Goal: Navigation & Orientation: Find specific page/section

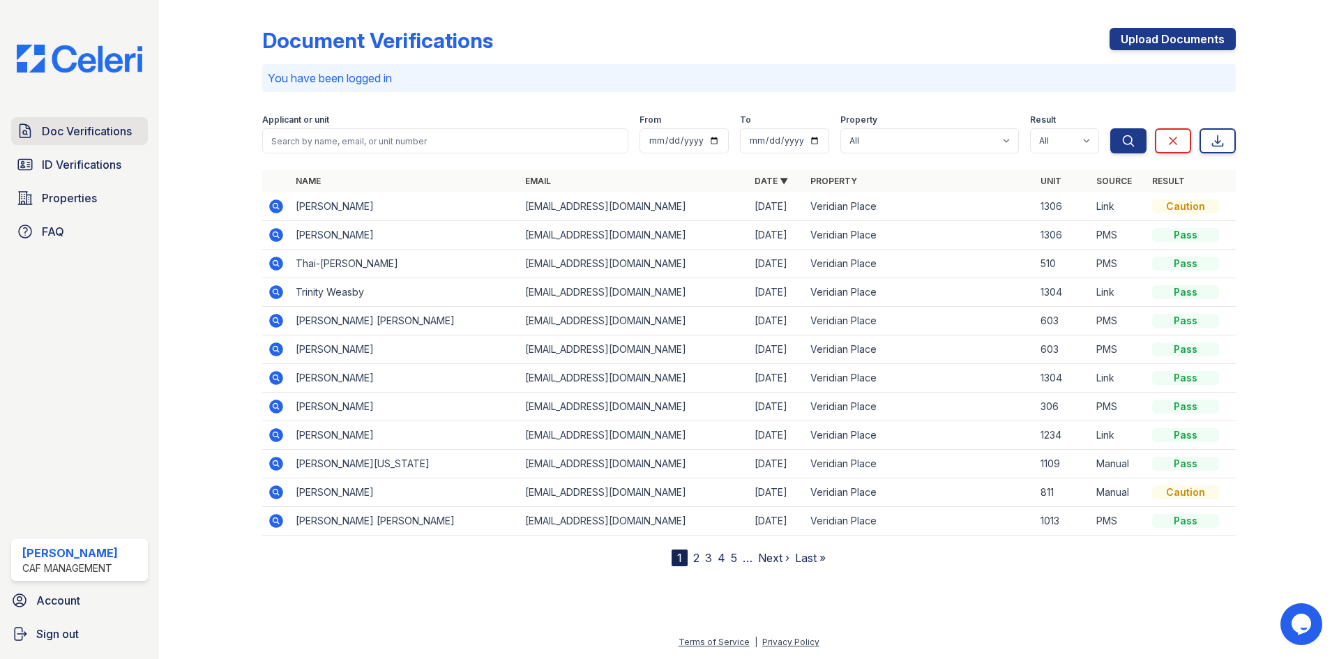
click at [70, 131] on span "Doc Verifications" at bounding box center [87, 131] width 90 height 17
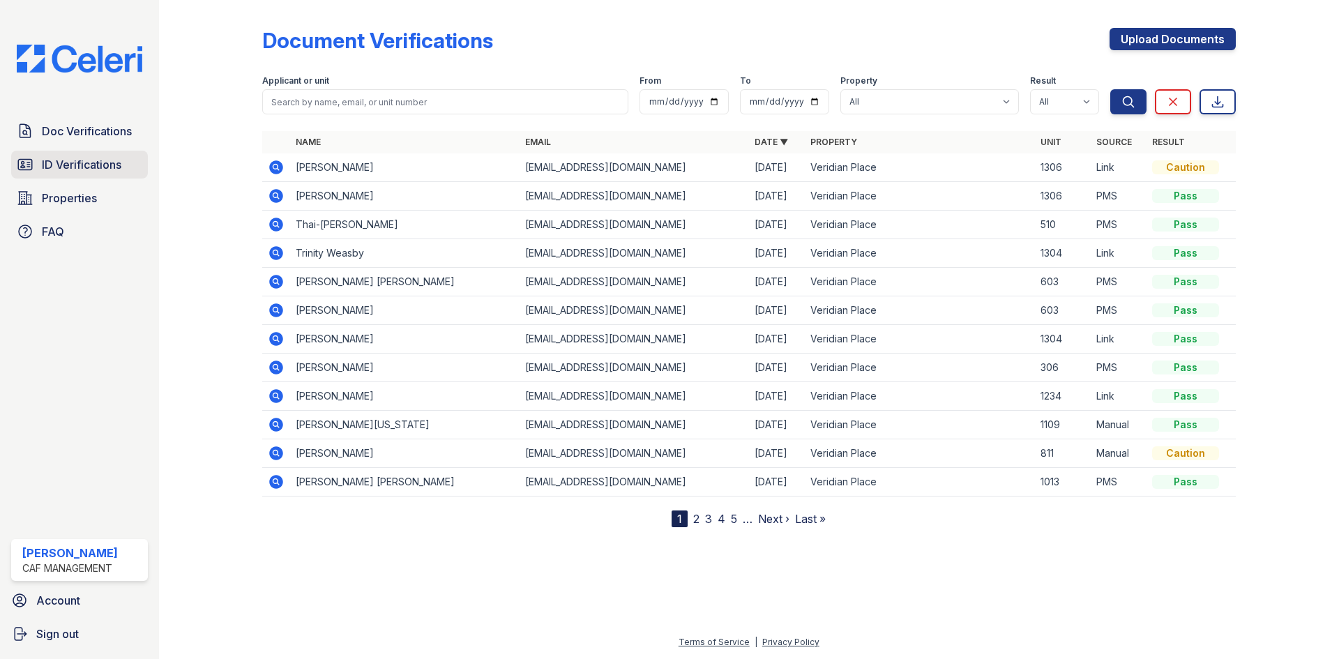
click at [92, 170] on span "ID Verifications" at bounding box center [81, 164] width 79 height 17
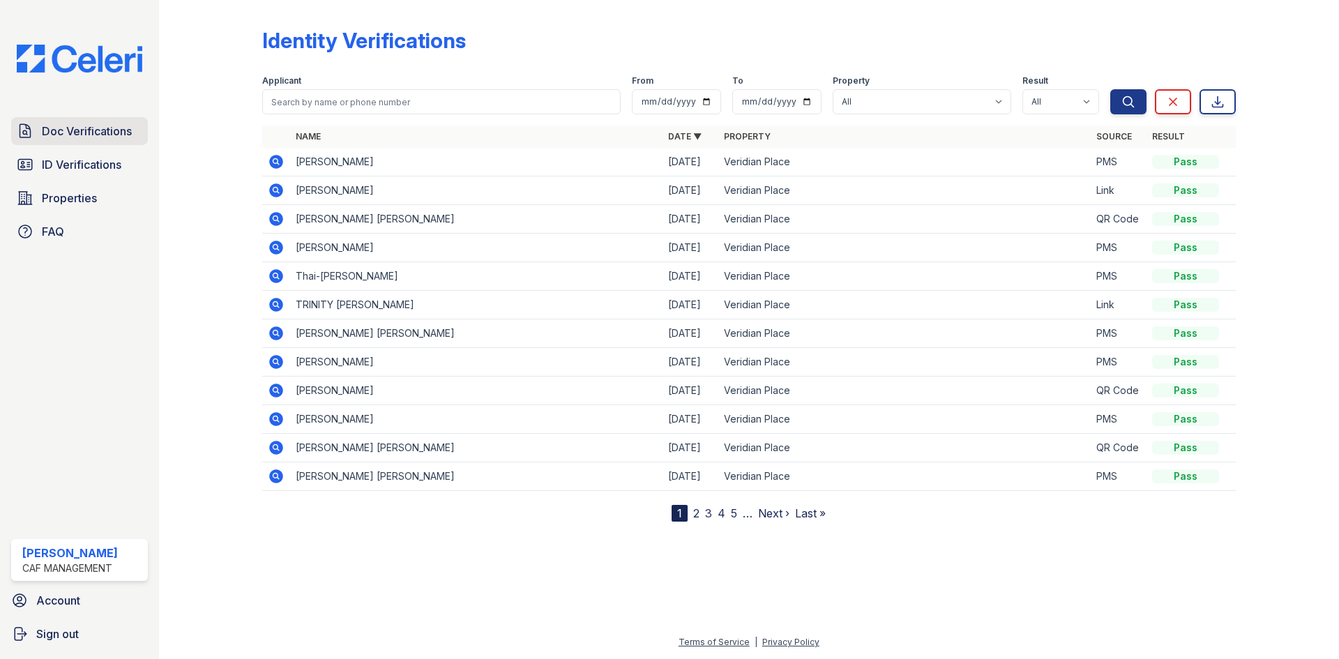
click at [85, 134] on span "Doc Verifications" at bounding box center [87, 131] width 90 height 17
